Goal: Find specific page/section: Find specific page/section

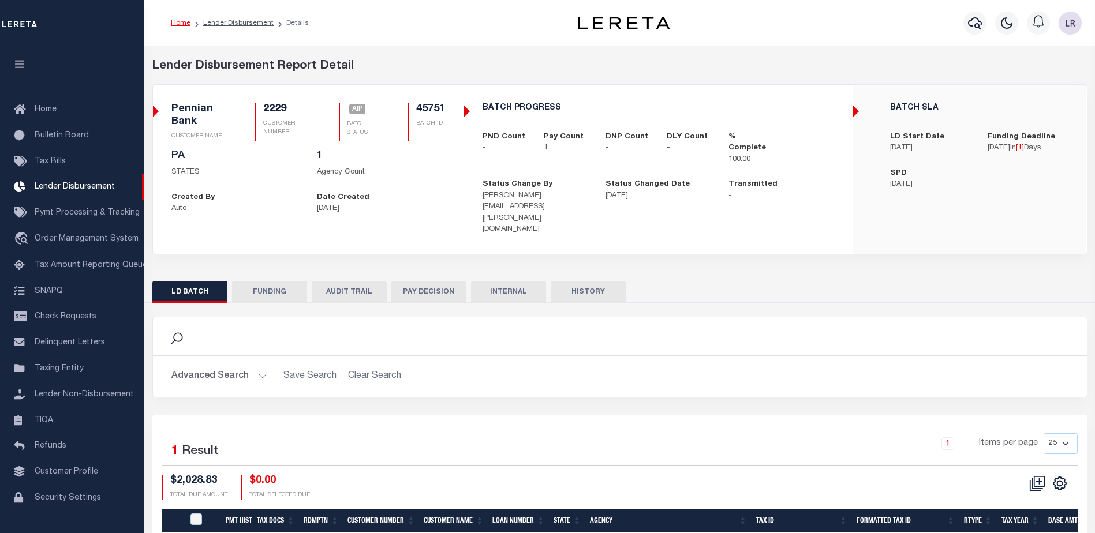
scroll to position [20, 0]
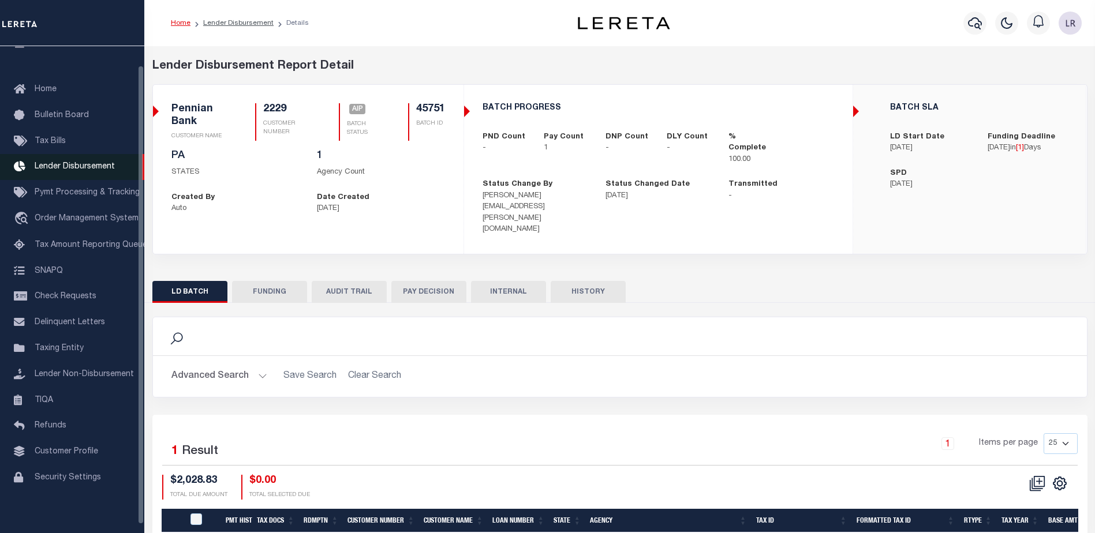
click at [89, 166] on span "Lender Disbursement" at bounding box center [75, 167] width 80 height 8
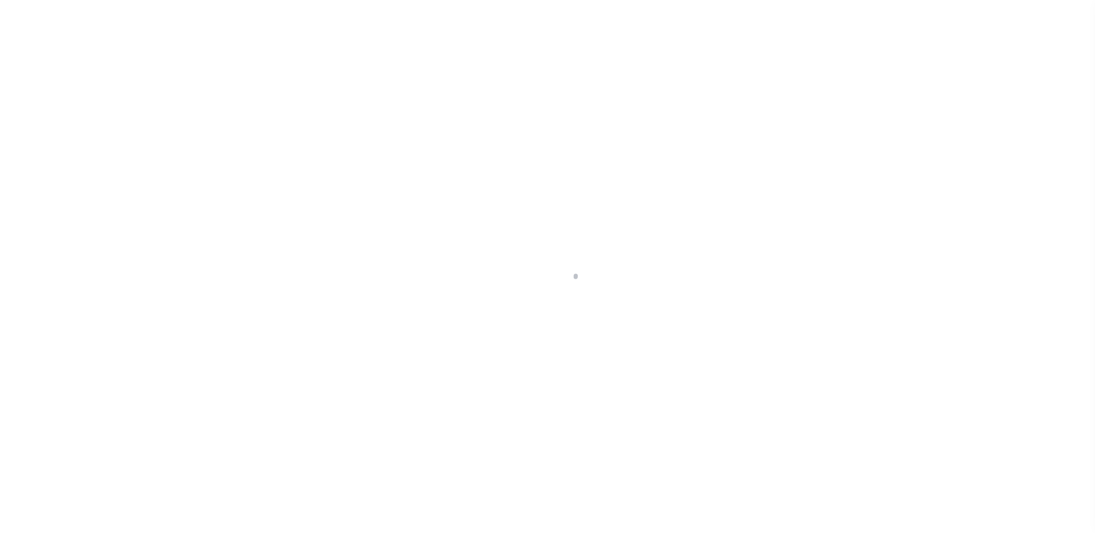
scroll to position [20, 0]
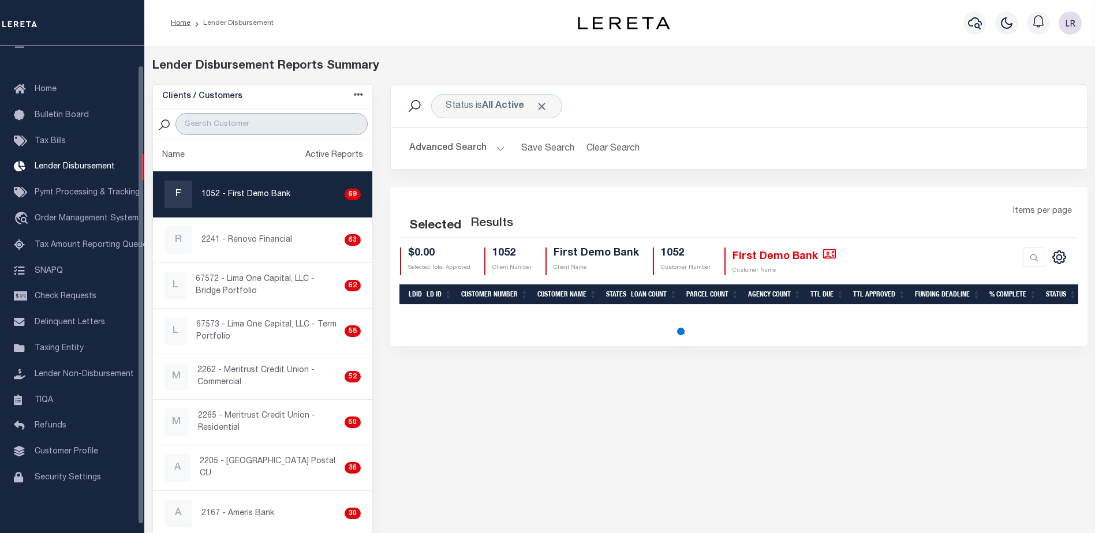
click at [249, 125] on input "search" at bounding box center [271, 124] width 192 height 22
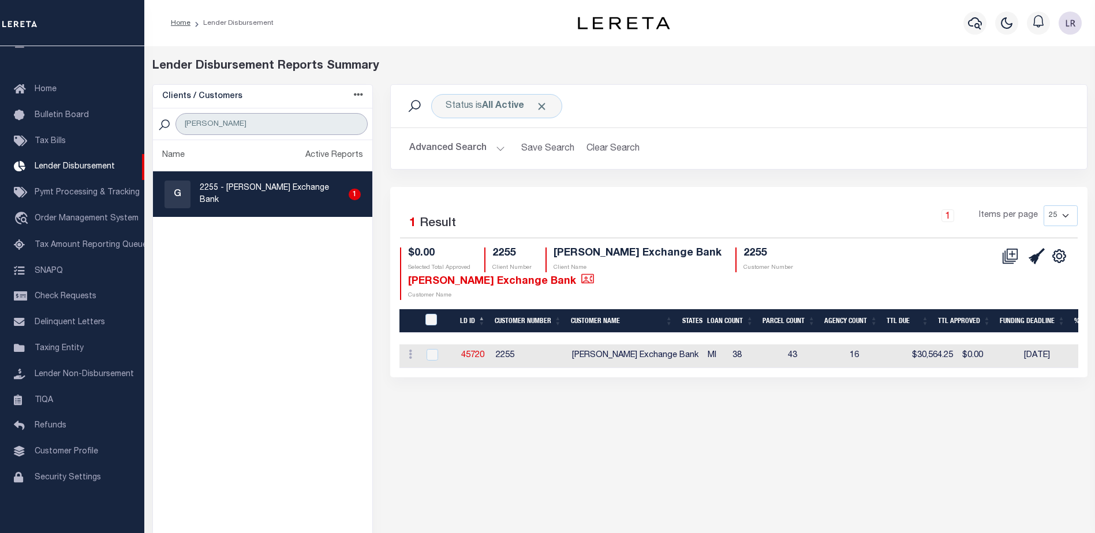
type input "[PERSON_NAME]"
click at [594, 274] on icon "" at bounding box center [587, 279] width 13 height 10
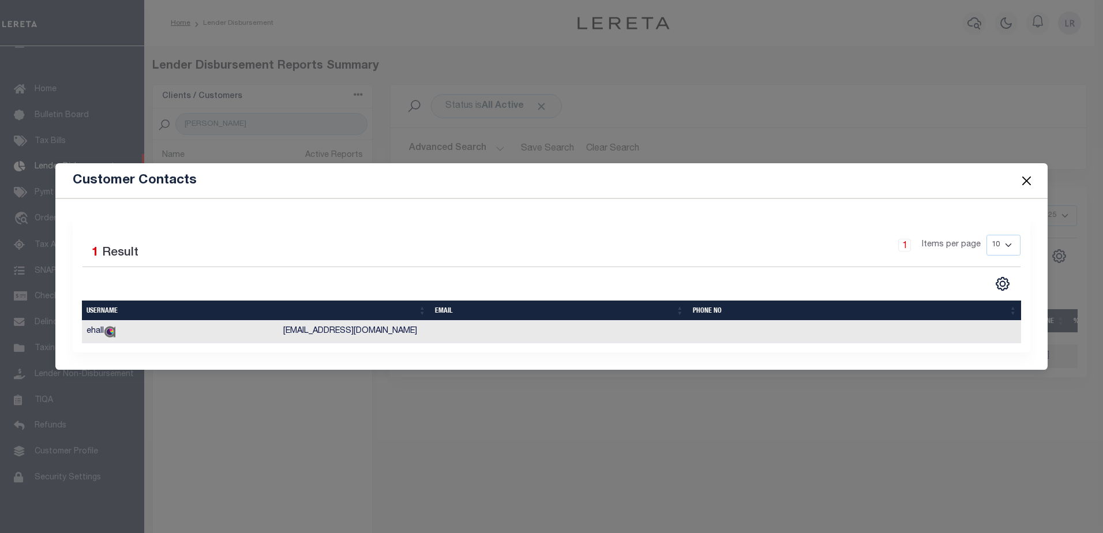
click at [1021, 178] on button "Close" at bounding box center [1026, 180] width 15 height 15
